Goal: Information Seeking & Learning: Learn about a topic

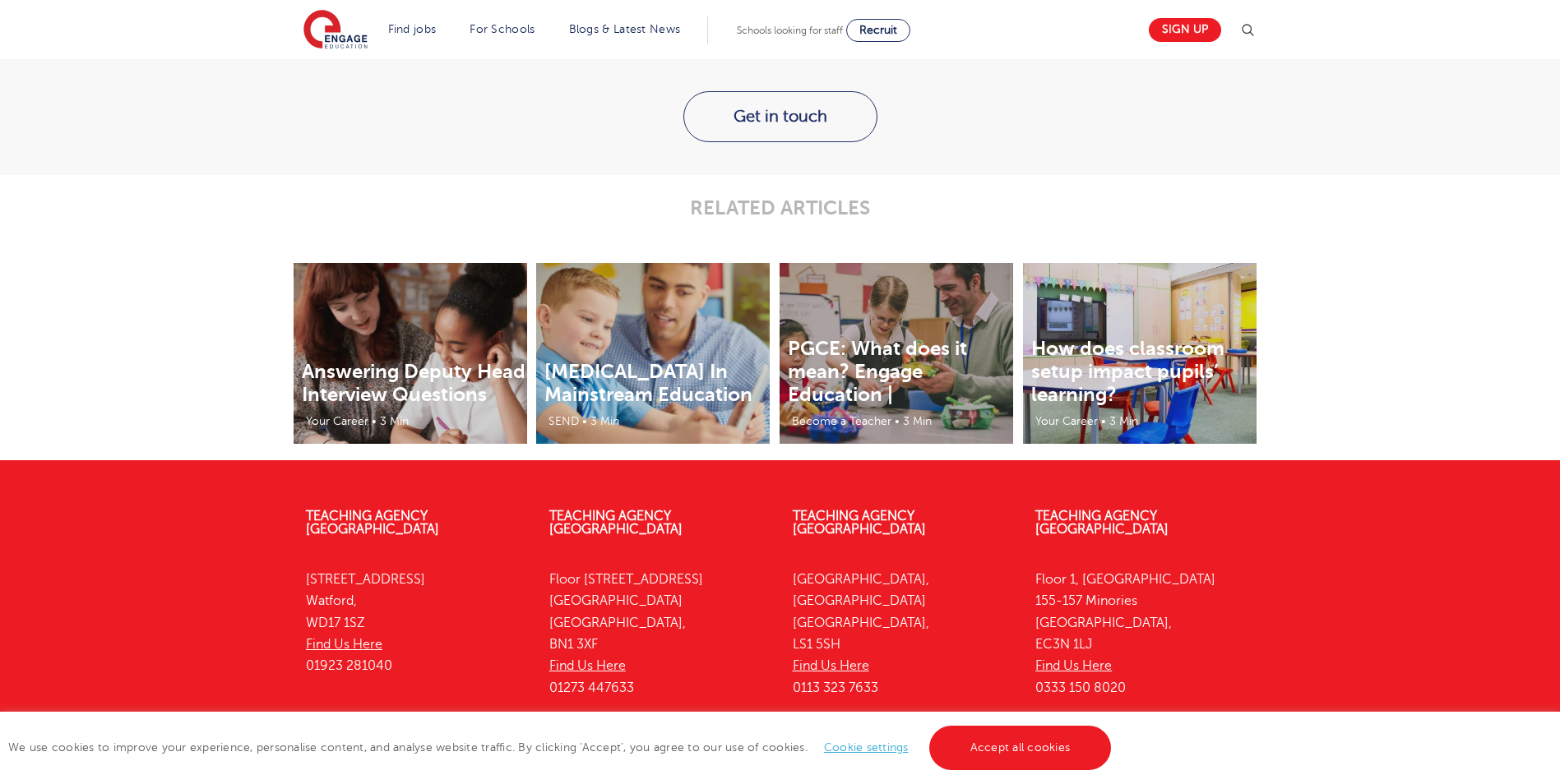
scroll to position [2385, 0]
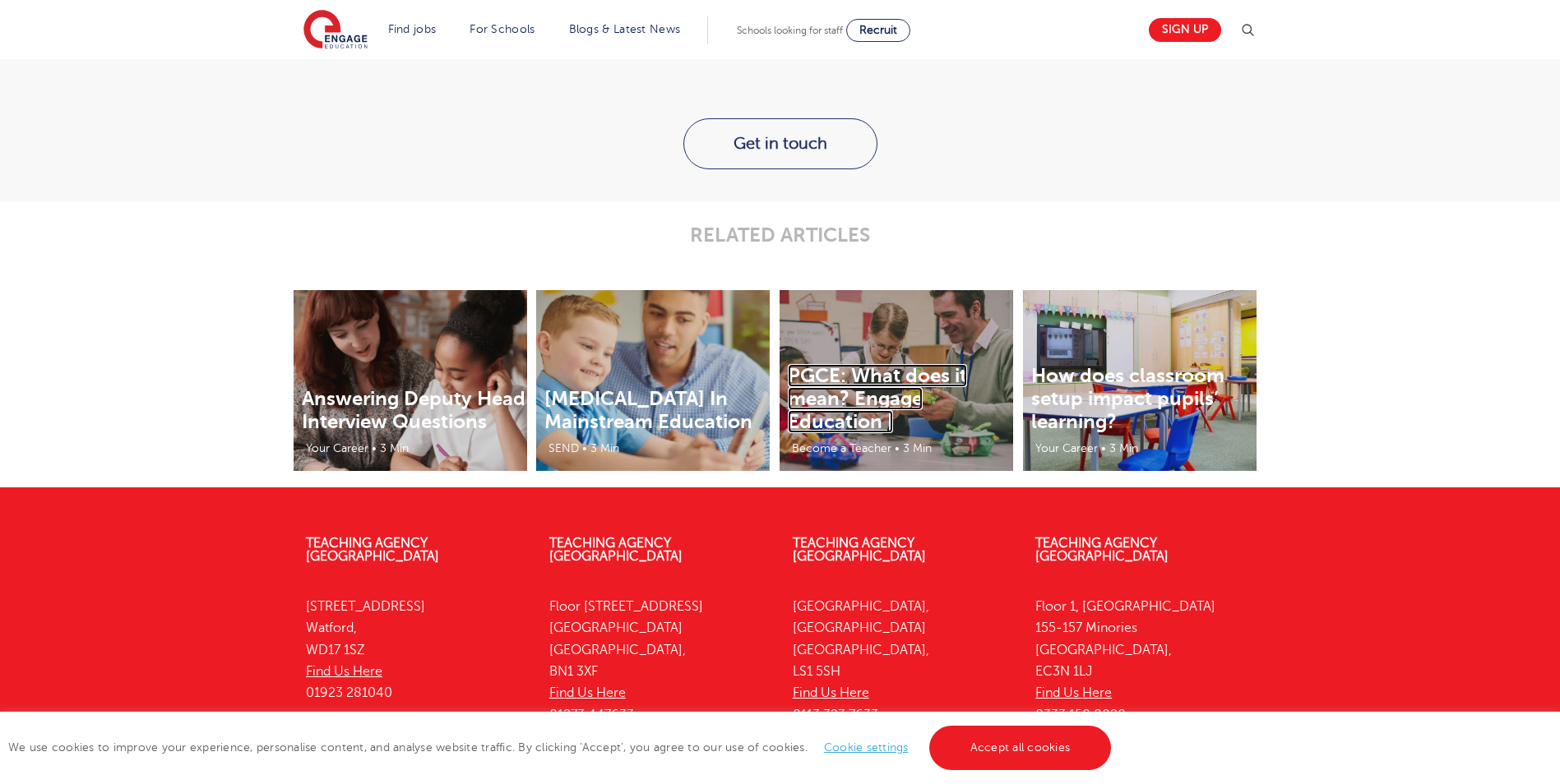
click at [860, 398] on link "PGCE: What does it mean? Engage Education |" at bounding box center [877, 399] width 179 height 69
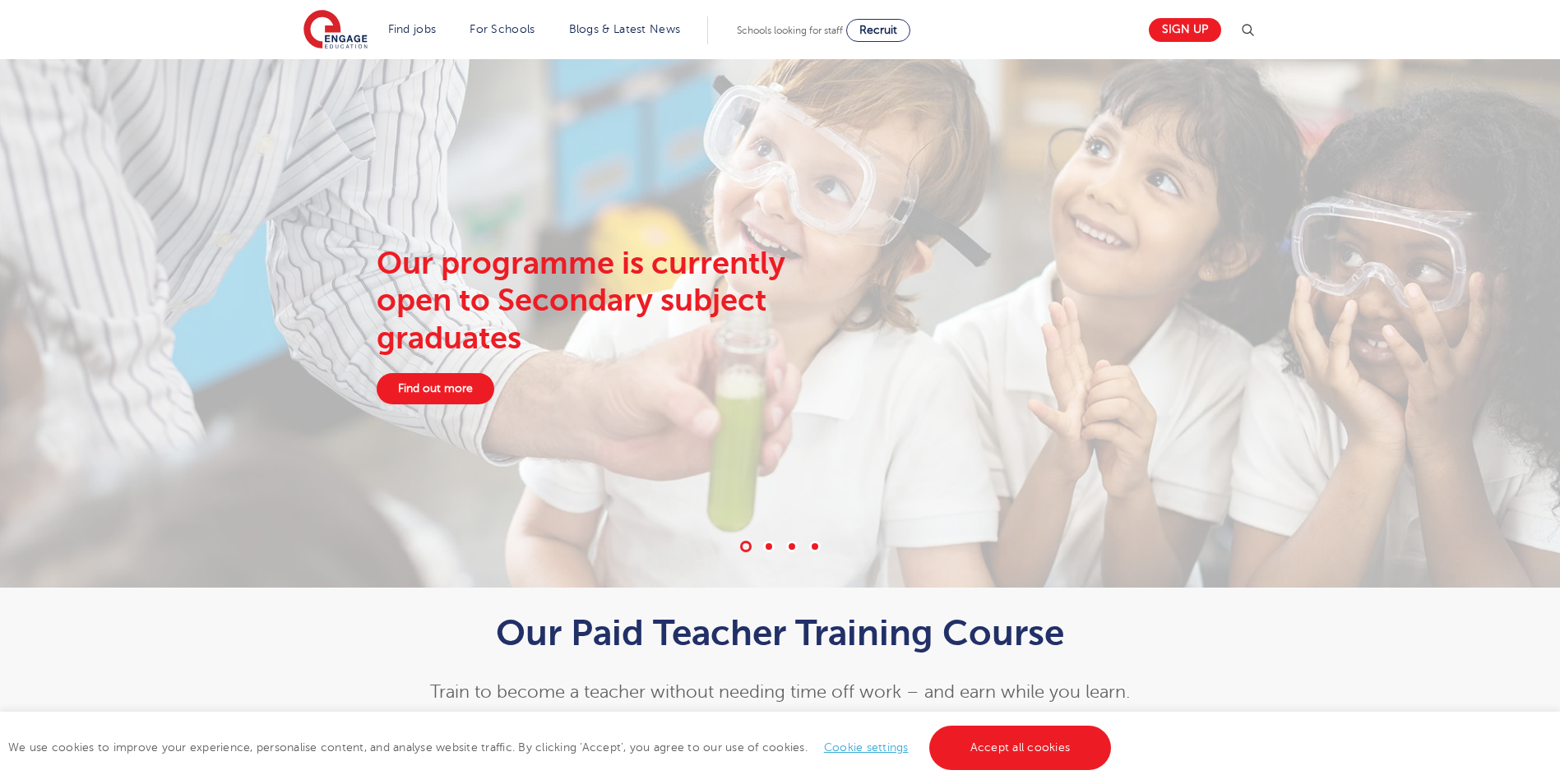
scroll to position [0, 0]
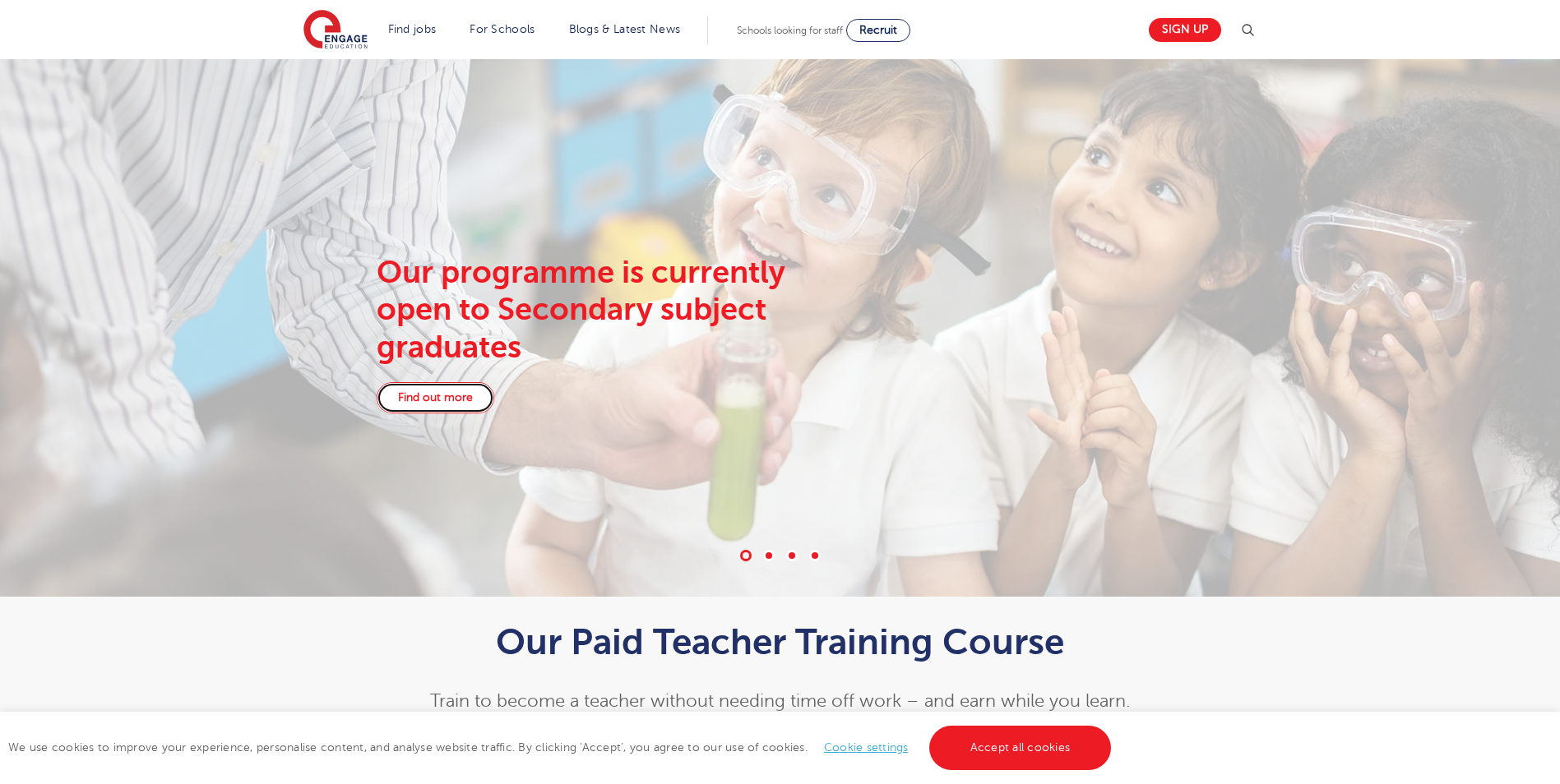
click at [460, 403] on link "Find out more" at bounding box center [435, 397] width 118 height 31
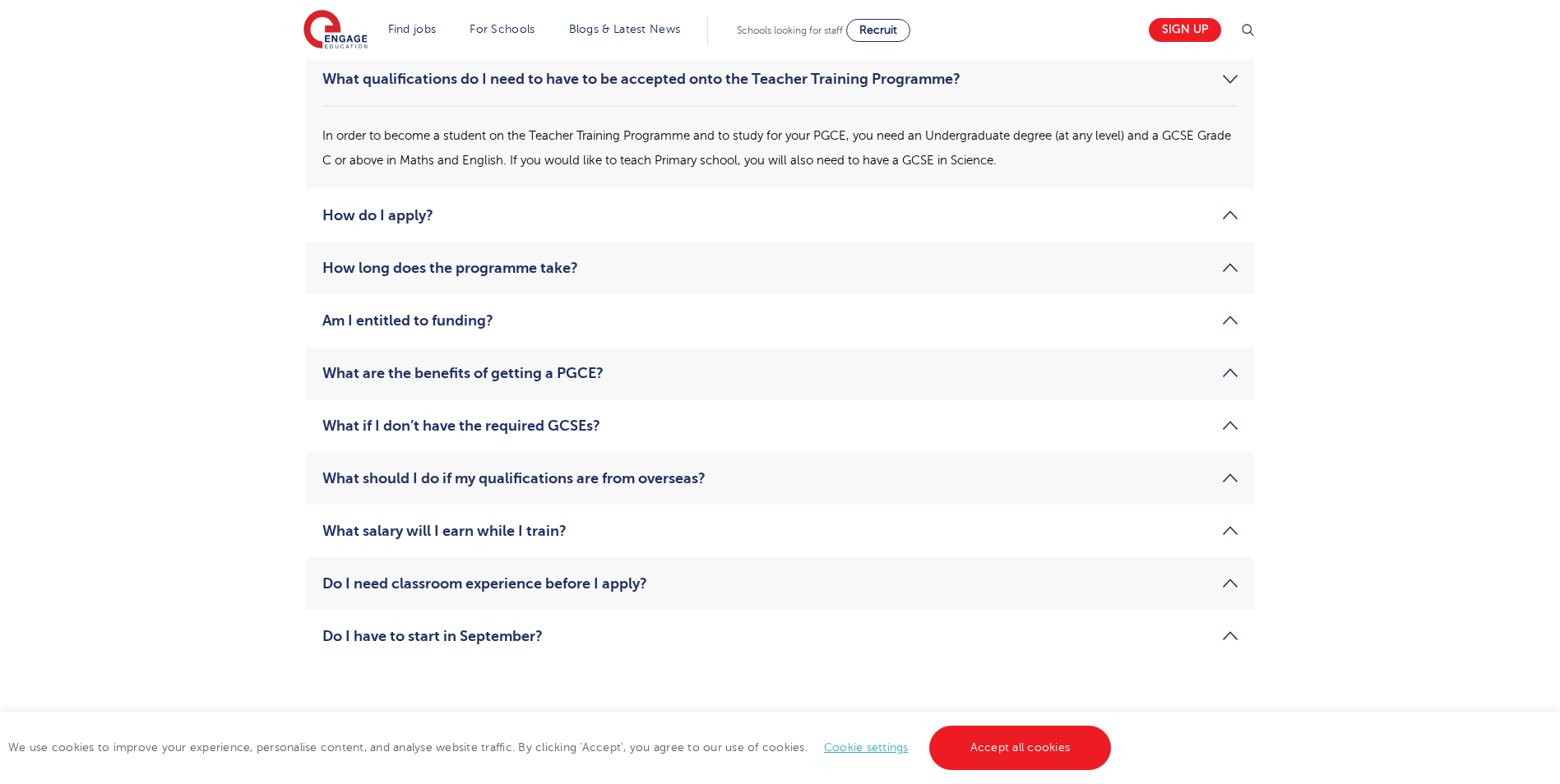
scroll to position [2549, 0]
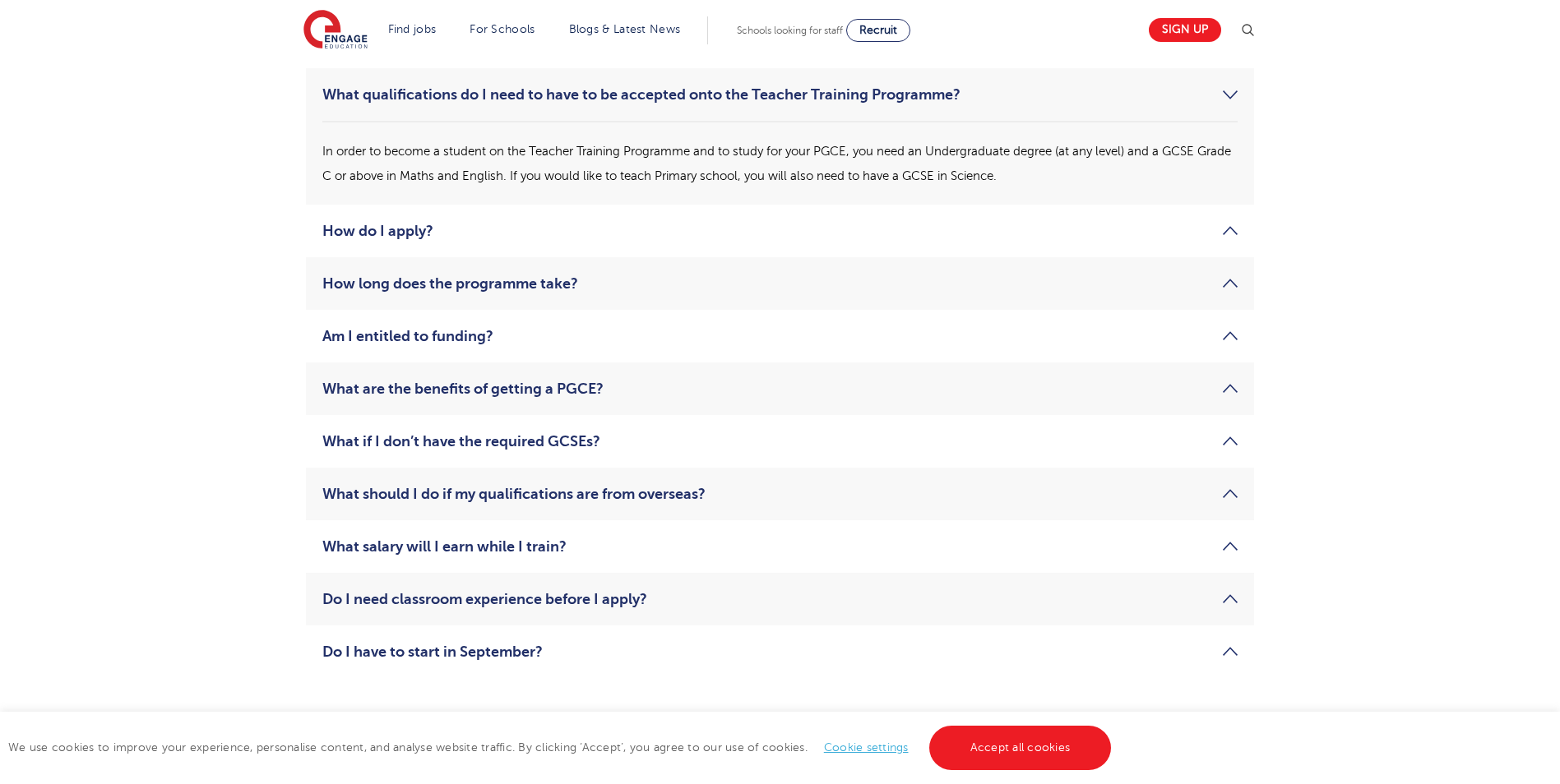
click at [1231, 598] on link "Do I need classroom experience before I apply?" at bounding box center [779, 600] width 915 height 20
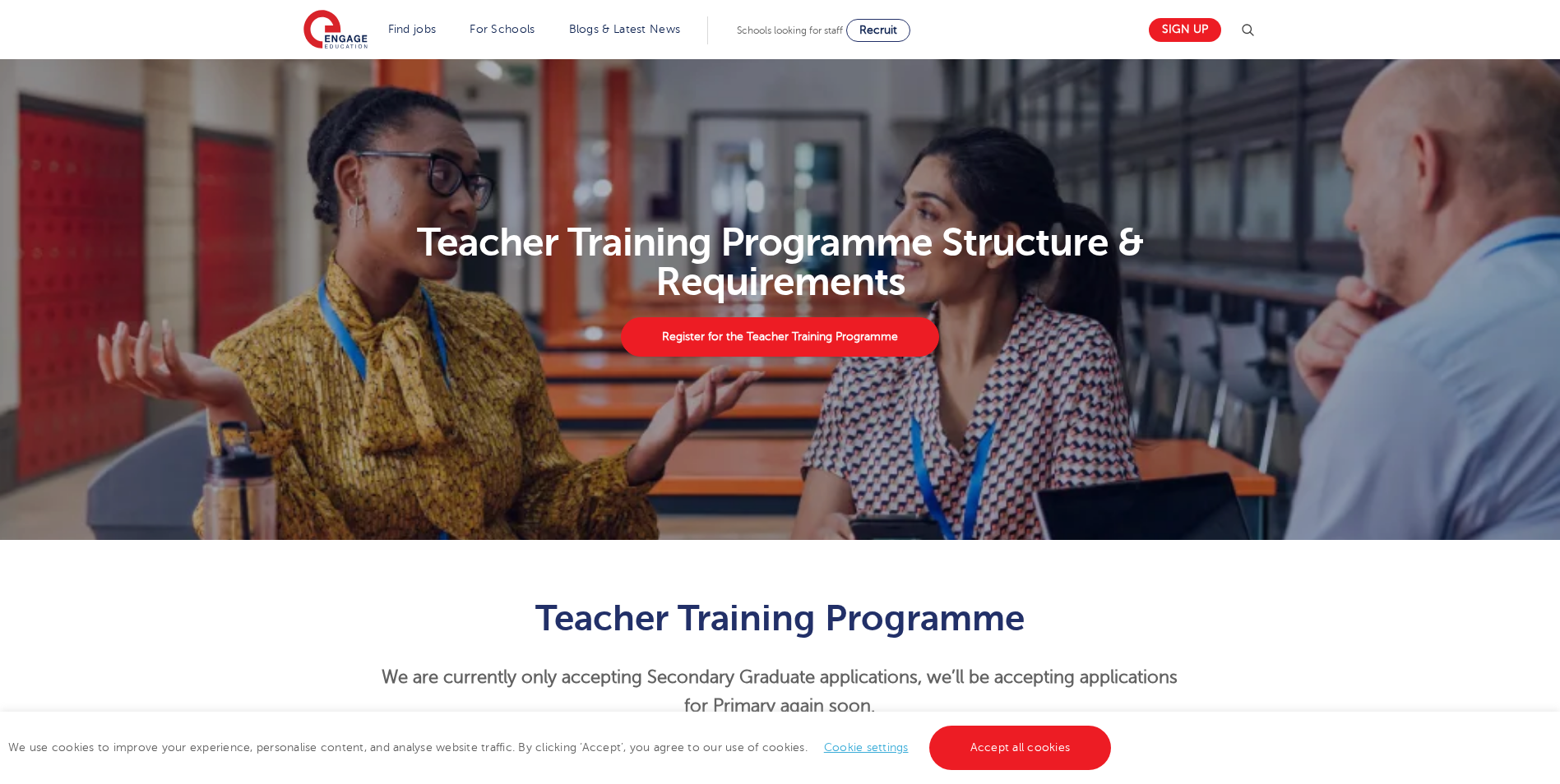
scroll to position [0, 0]
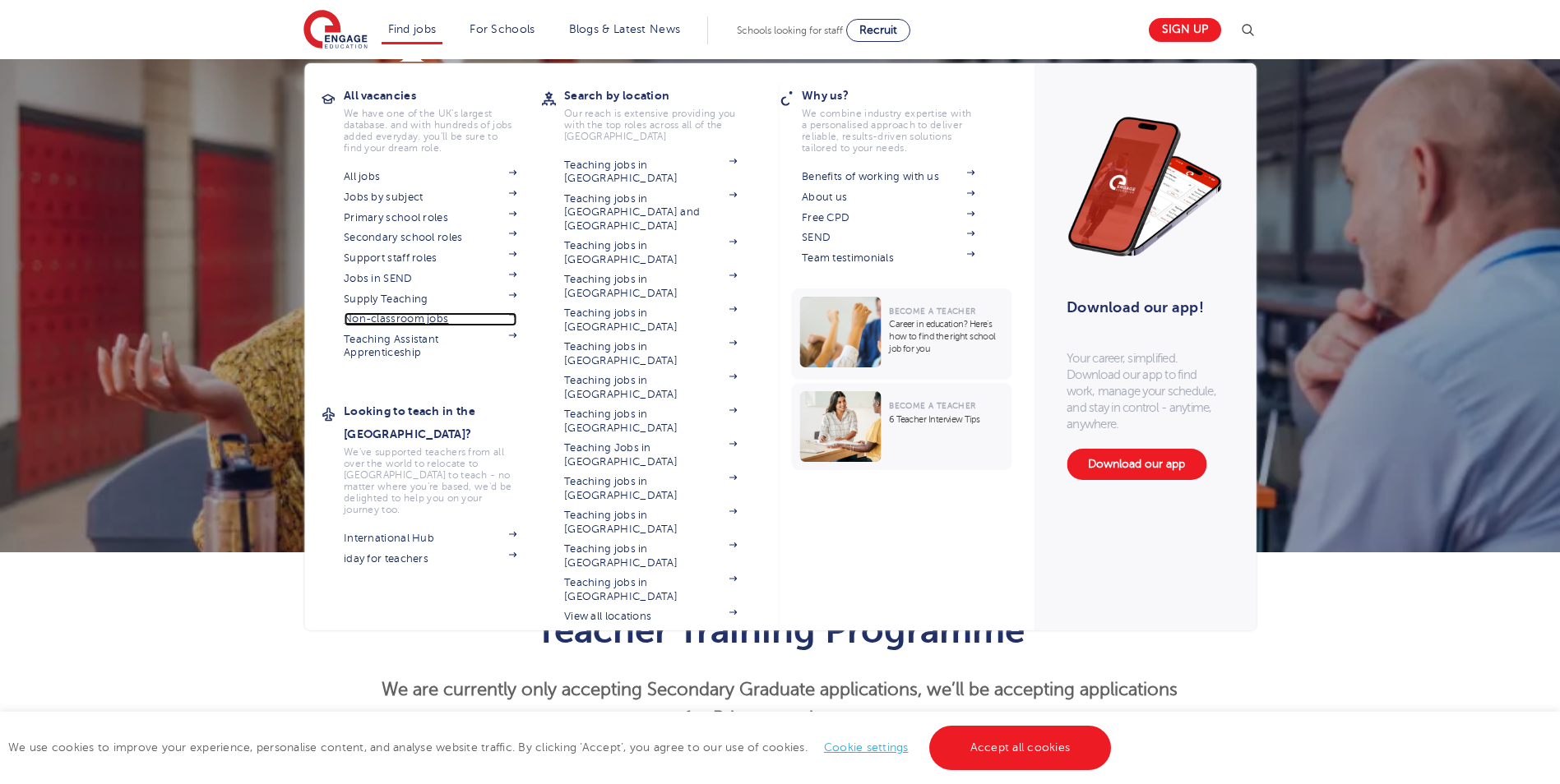
click at [435, 316] on link "Non-classroom jobs" at bounding box center [430, 319] width 173 height 13
click at [440, 231] on link "Secondary school roles" at bounding box center [430, 238] width 173 height 13
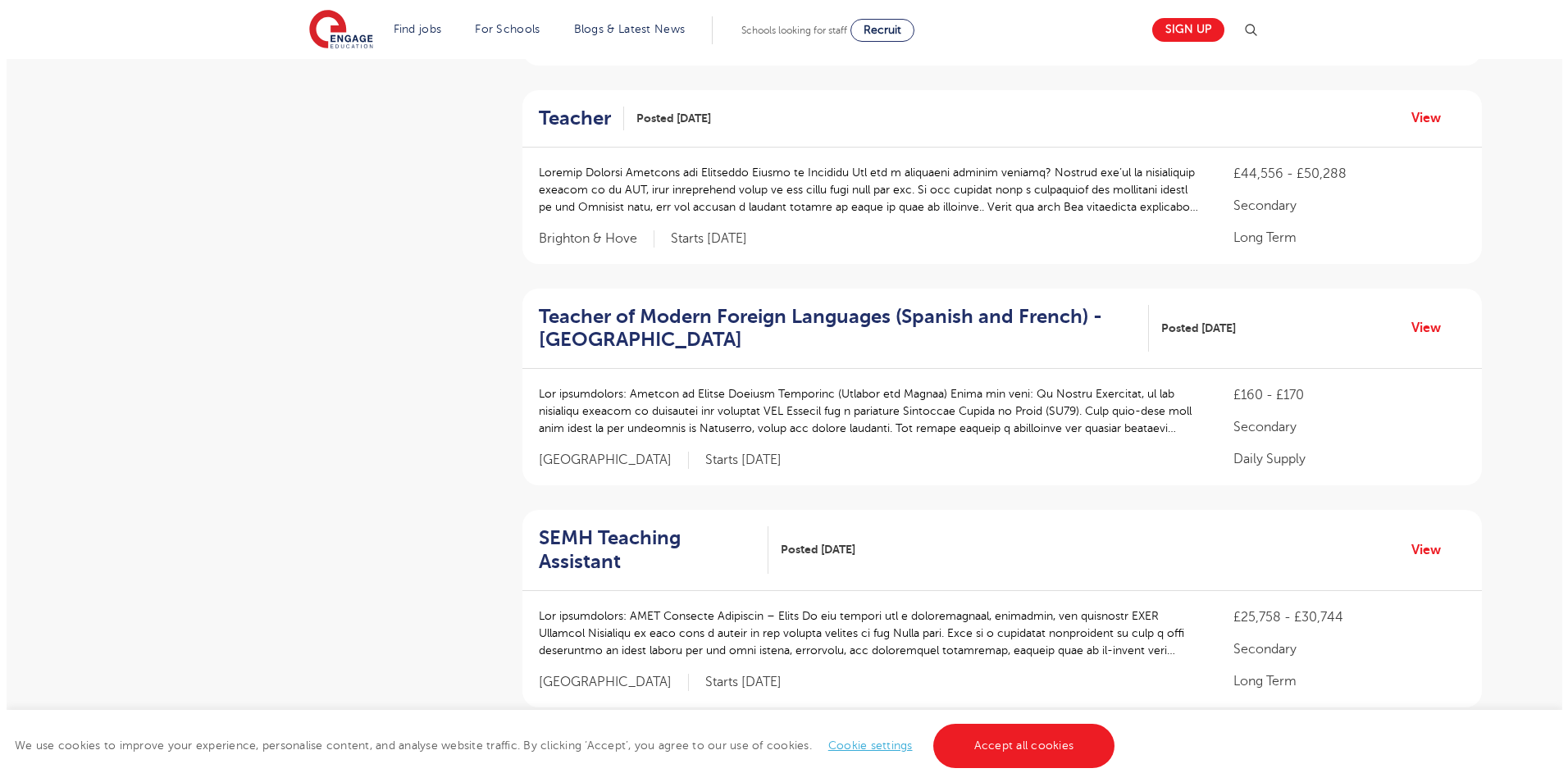
scroll to position [1613, 0]
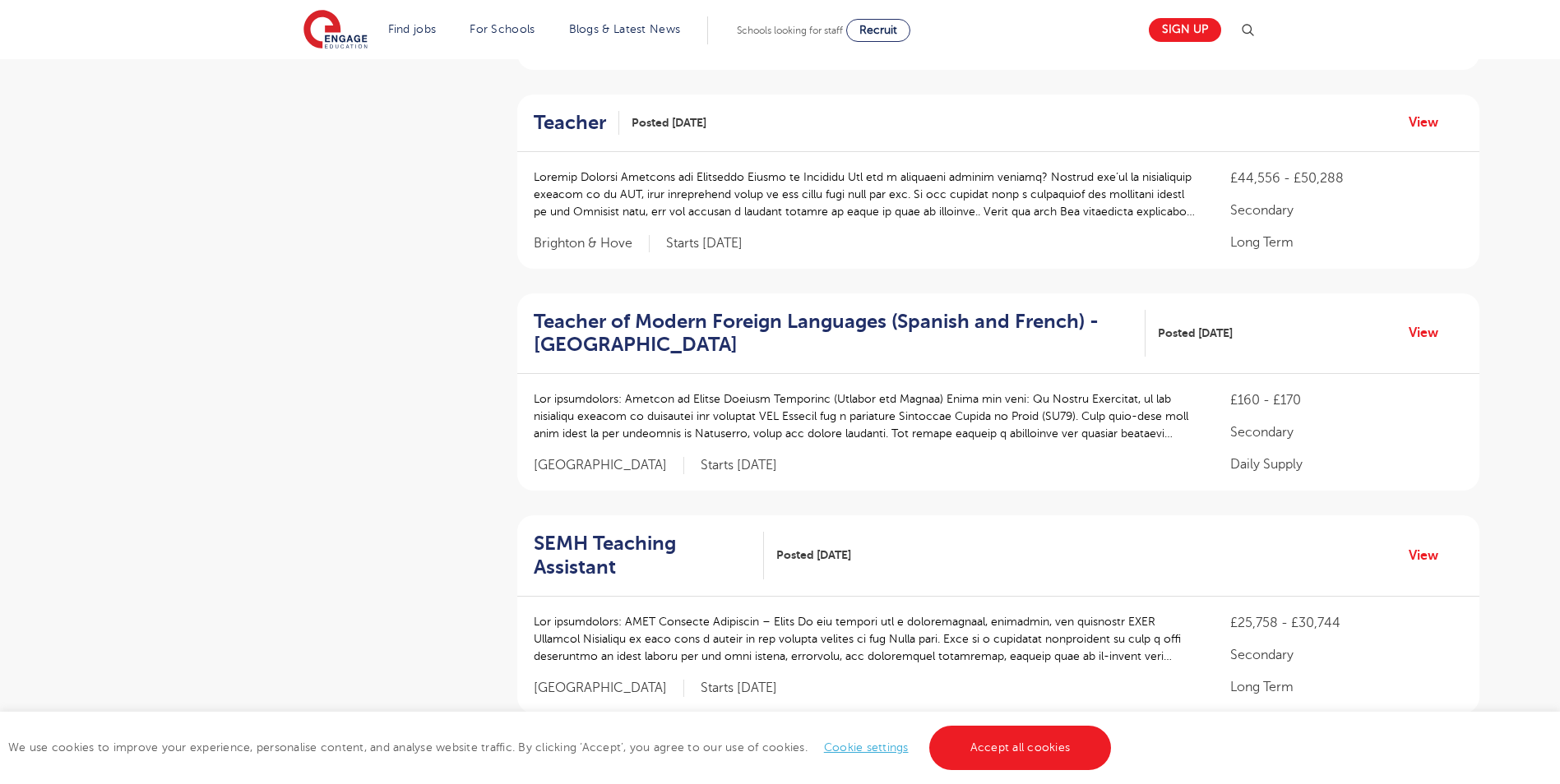
click at [1256, 30] on img at bounding box center [1248, 31] width 20 height 20
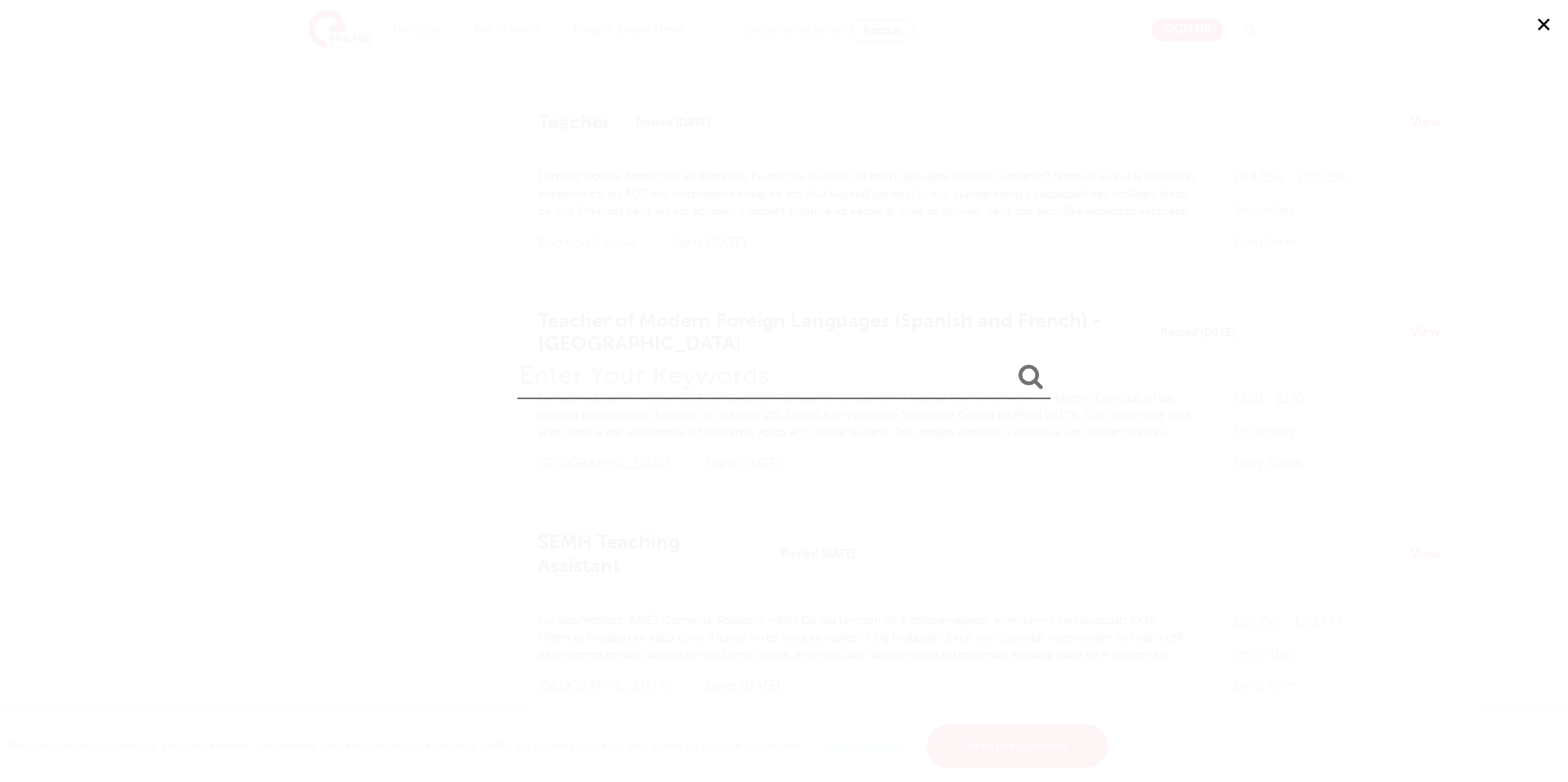
click at [893, 391] on input "search" at bounding box center [784, 373] width 533 height 53
type input "english support"
click at [1012, 363] on button "submit" at bounding box center [1031, 378] width 39 height 30
